Goal: Information Seeking & Learning: Find specific page/section

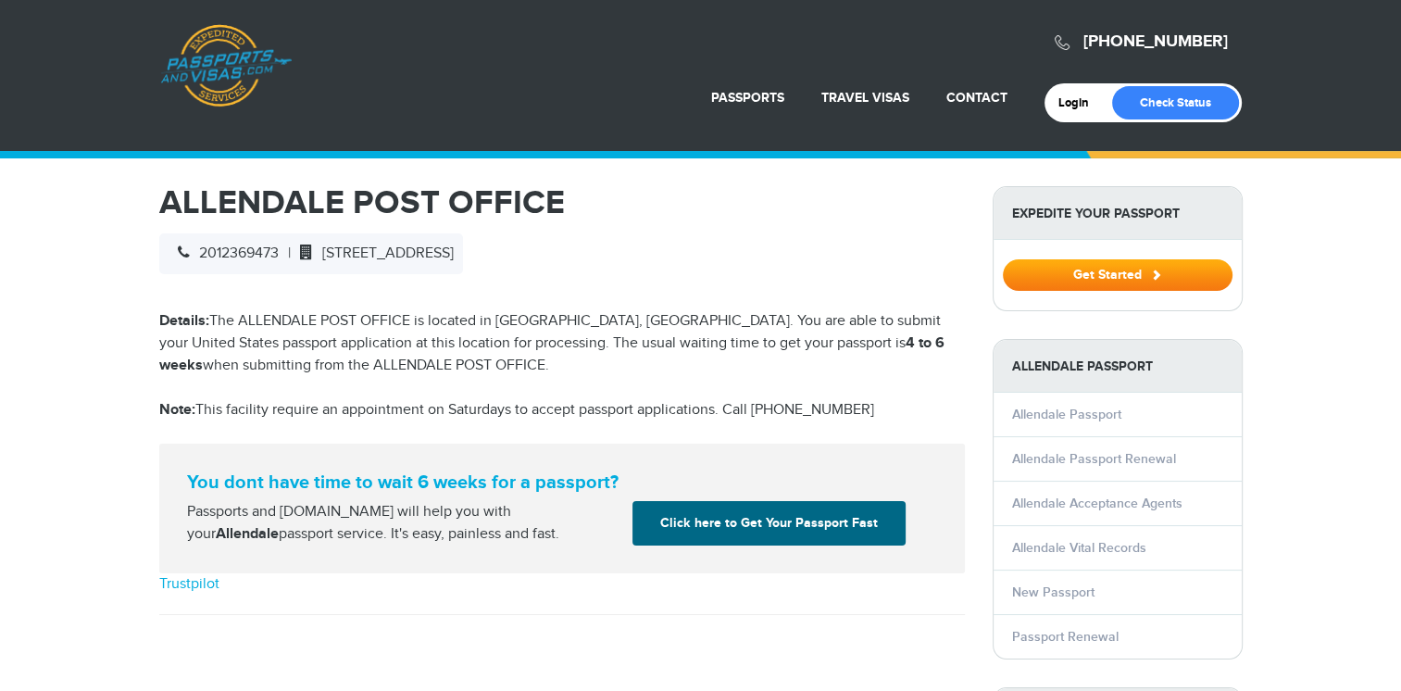
select select "**********"
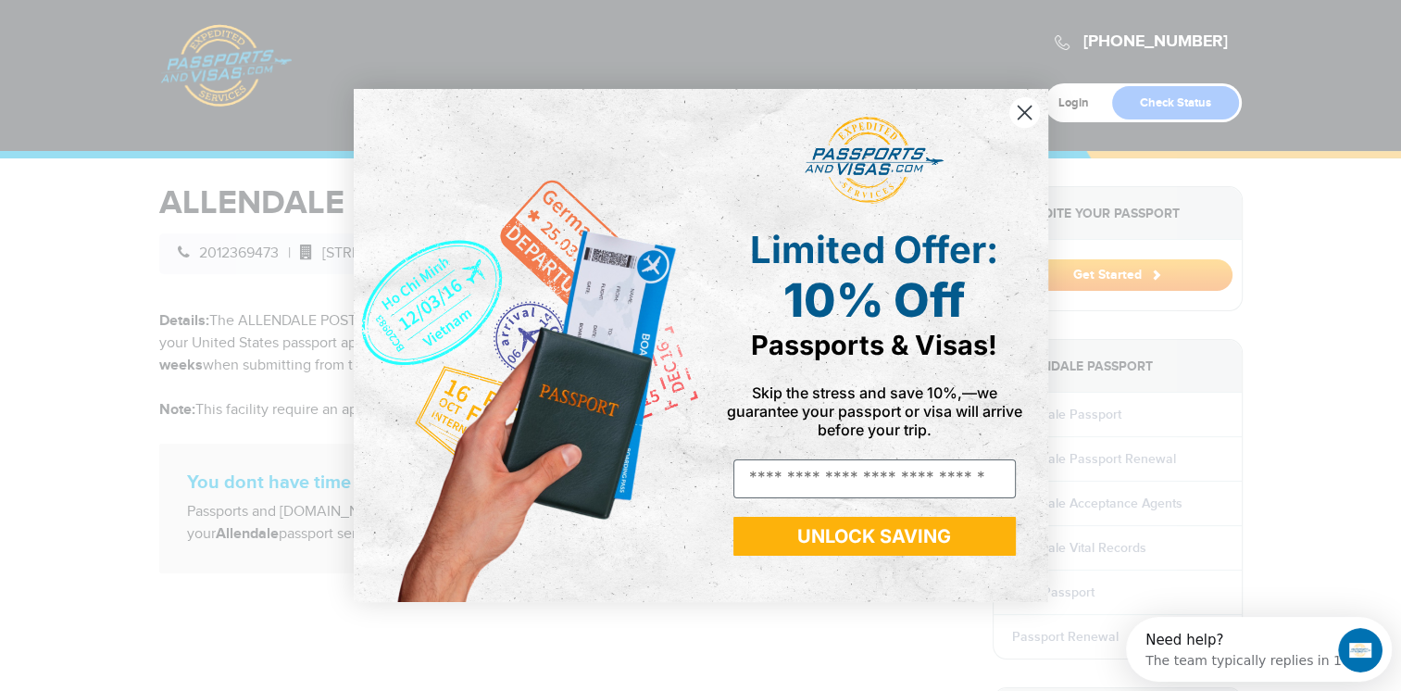
click at [1018, 109] on circle "Close dialog" at bounding box center [1023, 112] width 31 height 31
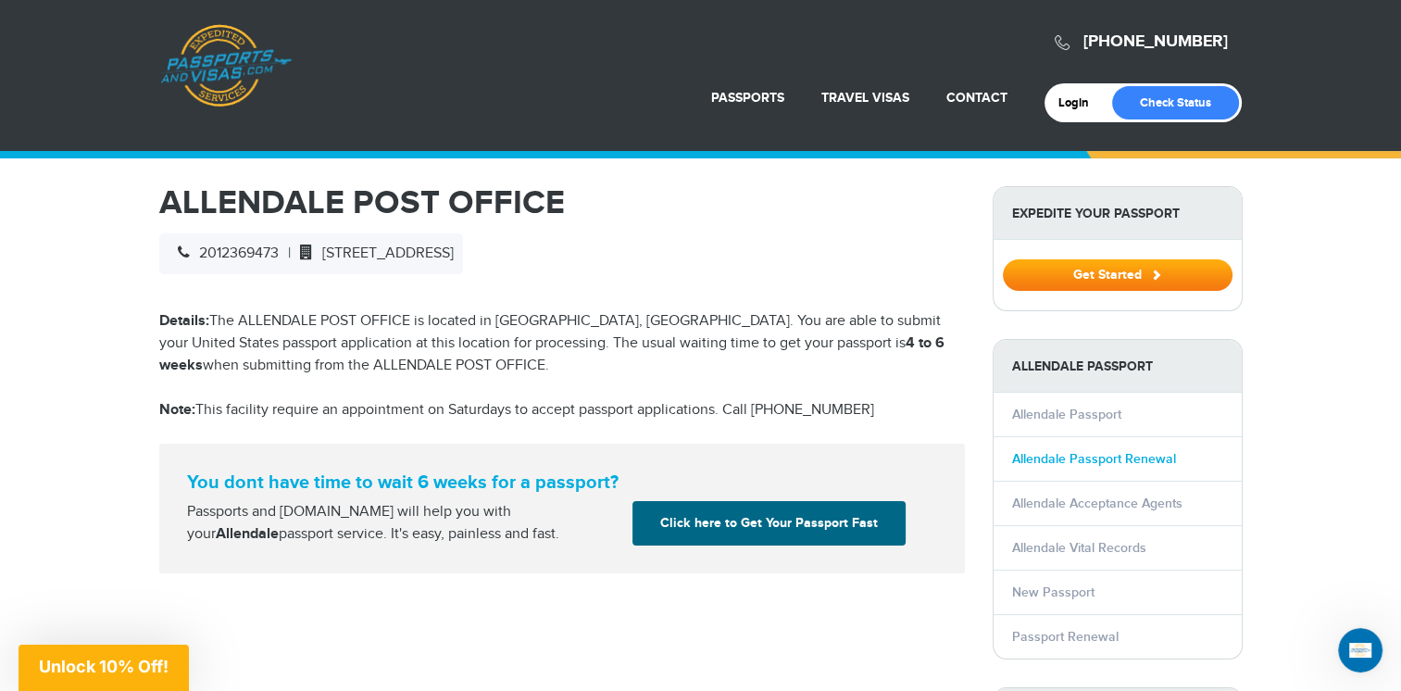
click at [1063, 457] on link "Allendale Passport Renewal" at bounding box center [1094, 459] width 164 height 16
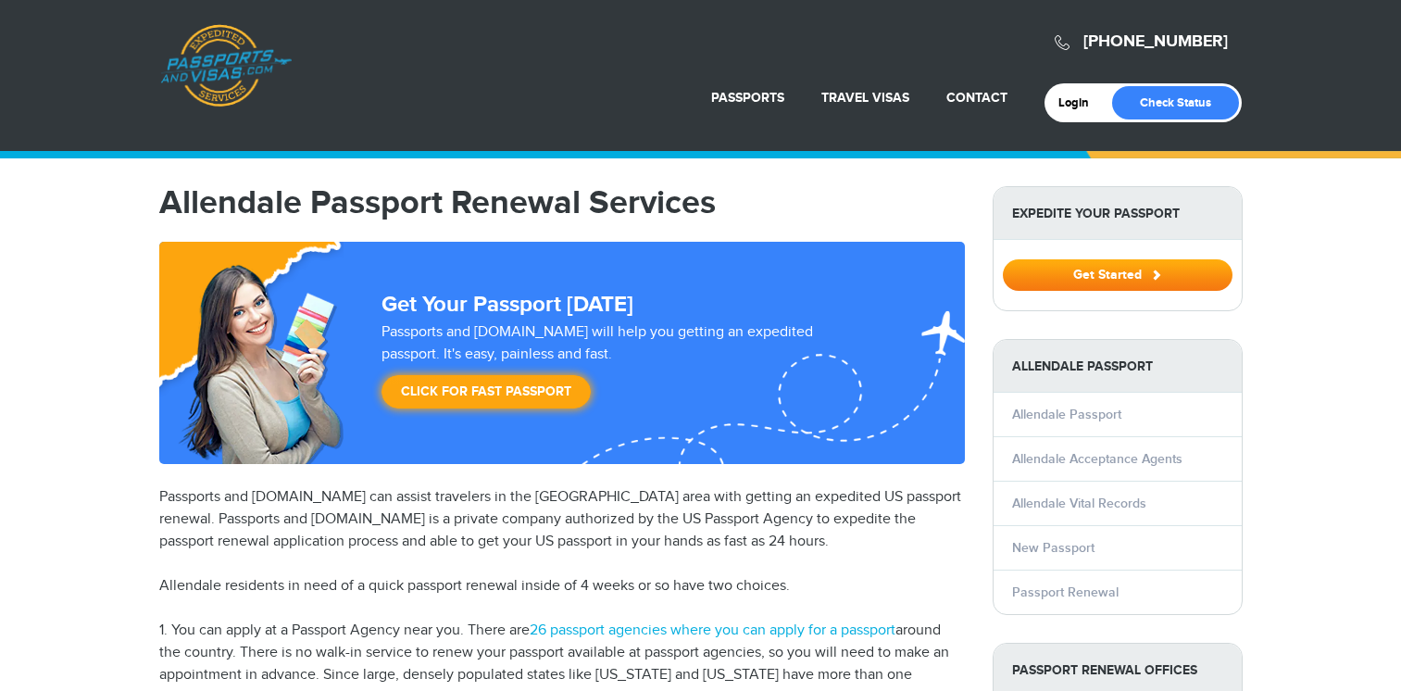
select select "**********"
